Goal: Information Seeking & Learning: Check status

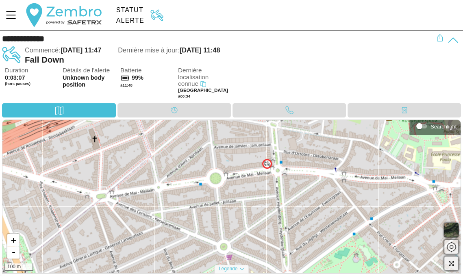
click at [20, 75] on span "0:03:07" at bounding box center [15, 77] width 20 height 7
click at [58, 73] on div "Duration 0:03:08 (hors pauses) Détails de l'alerte Unknown body position Batter…" at bounding box center [233, 85] width 456 height 36
click at [134, 22] on div "Alerte" at bounding box center [130, 20] width 28 height 7
click at [157, 10] on img at bounding box center [157, 15] width 19 height 12
click at [133, 8] on div "Statut" at bounding box center [130, 10] width 28 height 7
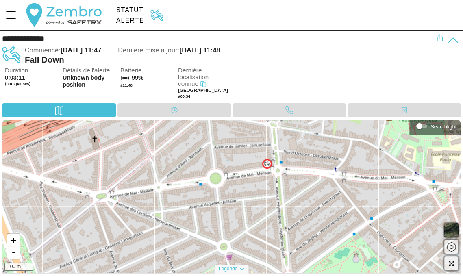
click at [160, 12] on img at bounding box center [157, 15] width 19 height 12
click at [86, 52] on span "Aujourd'hui 11:47" at bounding box center [81, 49] width 41 height 7
click at [40, 60] on div "Fall Down" at bounding box center [230, 60] width 411 height 10
click at [11, 14] on icon "Menu" at bounding box center [11, 15] width 14 height 14
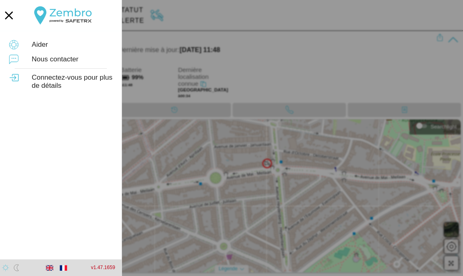
click at [272, 59] on div at bounding box center [231, 138] width 463 height 276
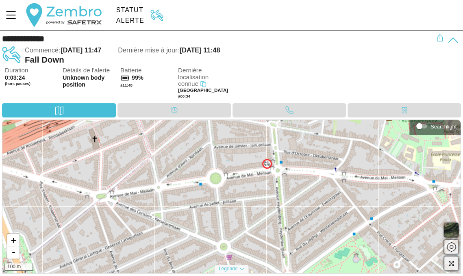
click at [452, 39] on icon at bounding box center [453, 40] width 12 height 12
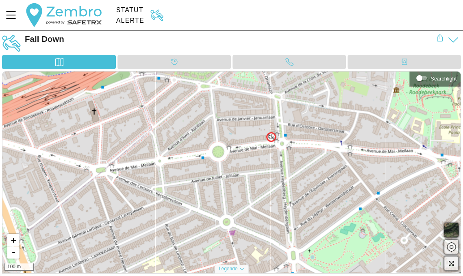
click at [455, 39] on icon at bounding box center [453, 39] width 10 height 5
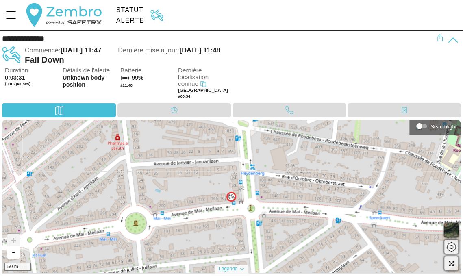
click at [17, 80] on span "0:03:31" at bounding box center [15, 77] width 20 height 7
click at [17, 72] on span "Duration" at bounding box center [31, 70] width 52 height 7
click at [17, 85] on span "(hors pauses)" at bounding box center [31, 83] width 52 height 5
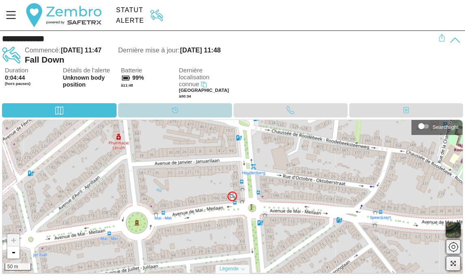
click at [176, 109] on icon at bounding box center [175, 110] width 8 height 8
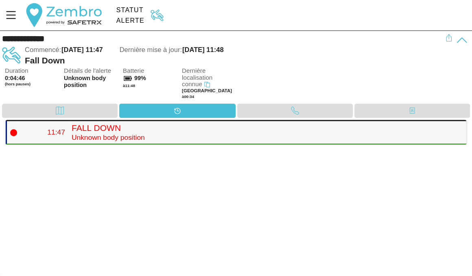
click at [126, 131] on h4 "Fall Down" at bounding box center [266, 128] width 388 height 10
click at [45, 109] on div "Carte" at bounding box center [59, 111] width 115 height 14
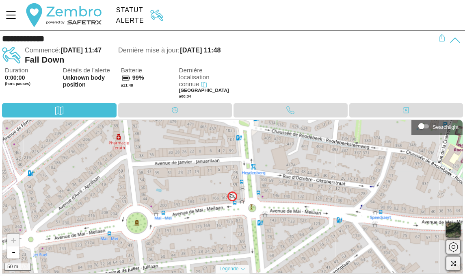
click at [131, 13] on div "Statut" at bounding box center [130, 10] width 28 height 7
click at [128, 19] on div "Alerte" at bounding box center [130, 20] width 28 height 7
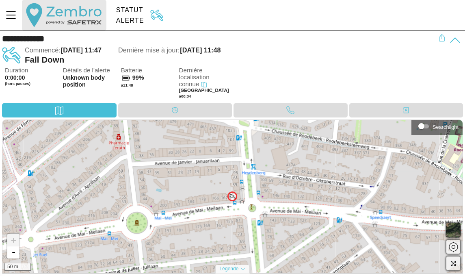
click at [54, 16] on button "button" at bounding box center [64, 15] width 84 height 30
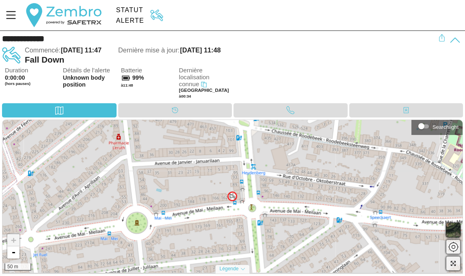
click at [218, 16] on div "Statut Alerte" at bounding box center [289, 15] width 352 height 30
click at [249, 64] on div "Fall Down" at bounding box center [232, 60] width 414 height 10
click at [214, 74] on span "Dernière localisation connue" at bounding box center [205, 77] width 52 height 20
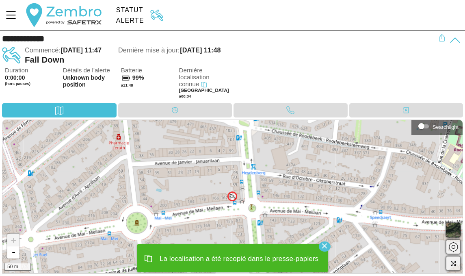
click at [327, 246] on icon "button" at bounding box center [324, 246] width 5 height 5
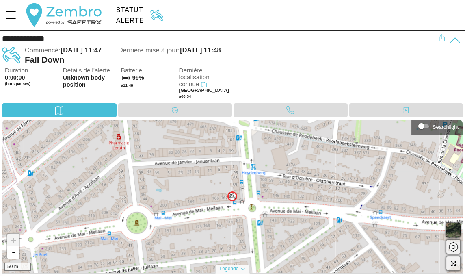
click at [272, 76] on div "Duration 0:00:00 (hors pauses) Détails de l'alerte Unknown body position Batter…" at bounding box center [234, 85] width 459 height 36
click at [16, 78] on span "0:00:00" at bounding box center [15, 77] width 20 height 7
